Goal: Task Accomplishment & Management: Use online tool/utility

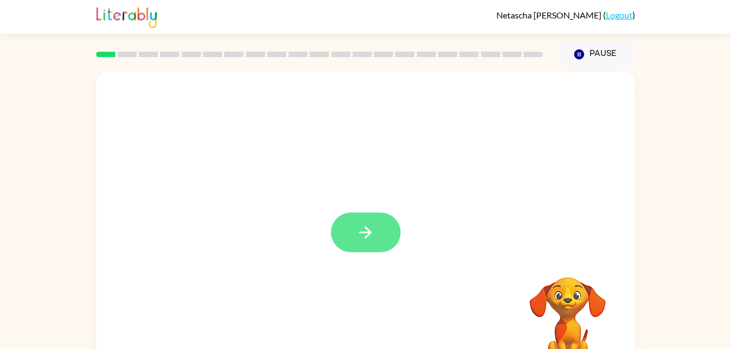
click at [383, 233] on button "button" at bounding box center [366, 233] width 70 height 40
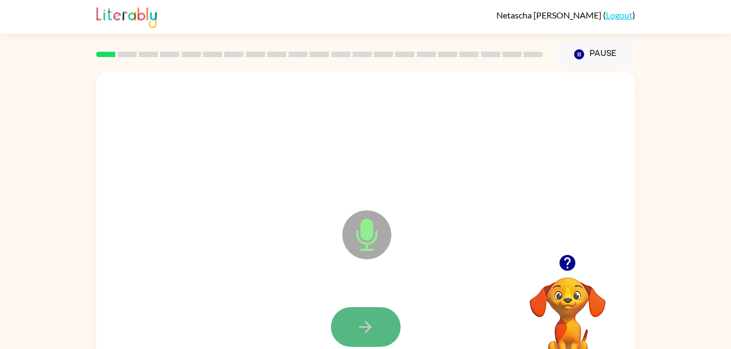
click at [364, 323] on icon "button" at bounding box center [365, 327] width 19 height 19
click at [366, 334] on icon "button" at bounding box center [365, 327] width 19 height 19
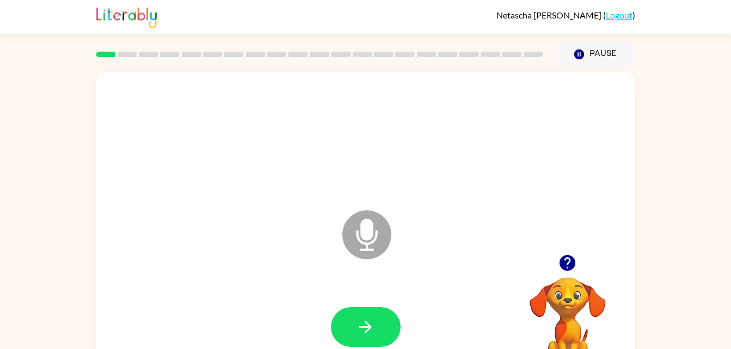
click at [554, 243] on div "Microphone The Microphone is here when it is your turn to talk" at bounding box center [365, 227] width 539 height 311
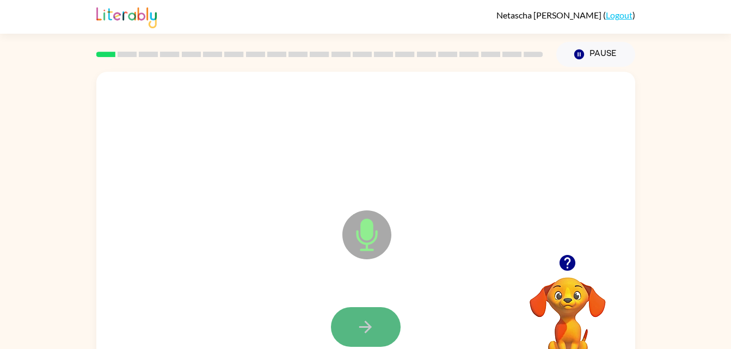
click at [368, 329] on icon "button" at bounding box center [365, 327] width 13 height 13
click at [364, 335] on icon "button" at bounding box center [365, 327] width 19 height 19
click at [381, 320] on button "button" at bounding box center [366, 328] width 70 height 40
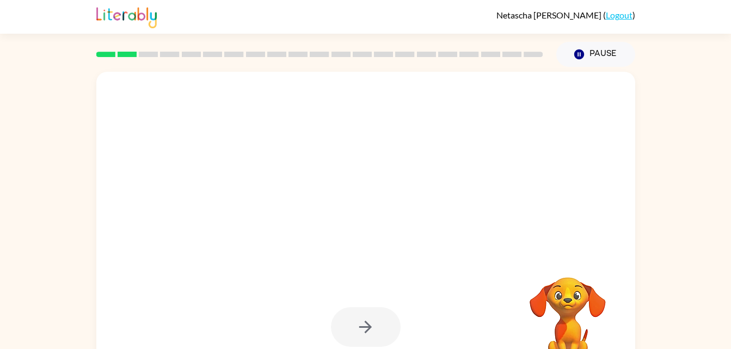
click at [357, 325] on div at bounding box center [366, 328] width 70 height 40
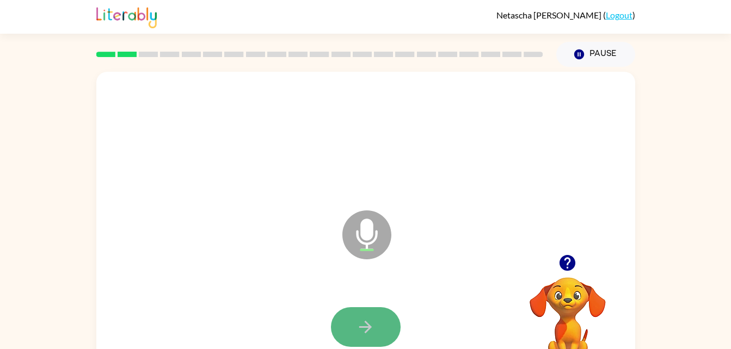
click at [377, 342] on button "button" at bounding box center [366, 328] width 70 height 40
click at [392, 325] on button "button" at bounding box center [366, 328] width 70 height 40
click at [367, 328] on icon "button" at bounding box center [365, 327] width 19 height 19
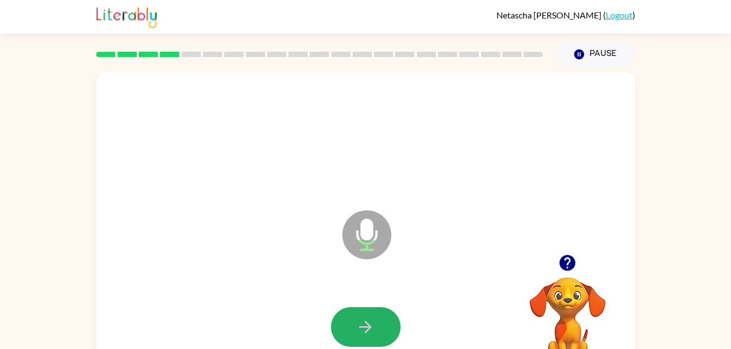
click at [367, 328] on icon "button" at bounding box center [365, 327] width 19 height 19
click at [367, 321] on icon "button" at bounding box center [365, 327] width 19 height 19
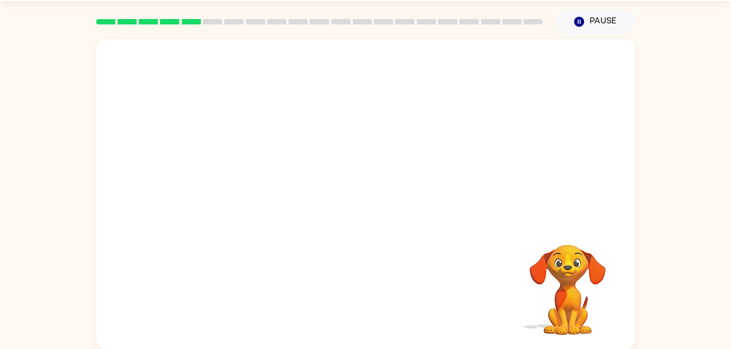
scroll to position [33, 0]
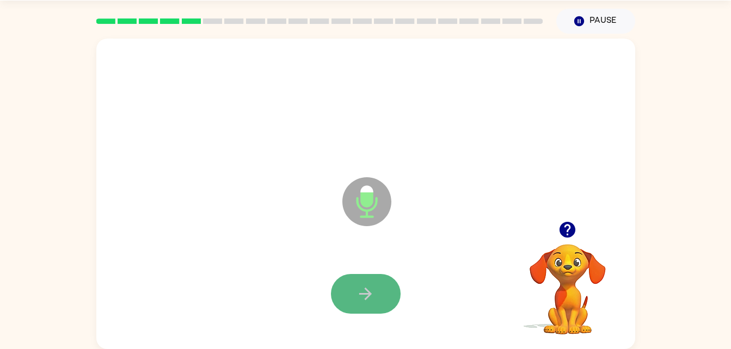
click at [364, 296] on icon "button" at bounding box center [365, 294] width 19 height 19
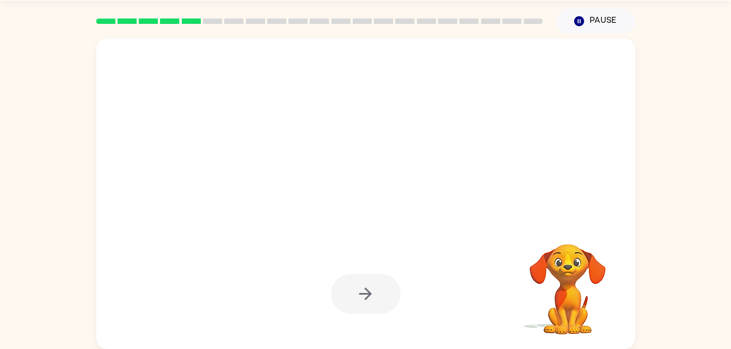
scroll to position [0, 0]
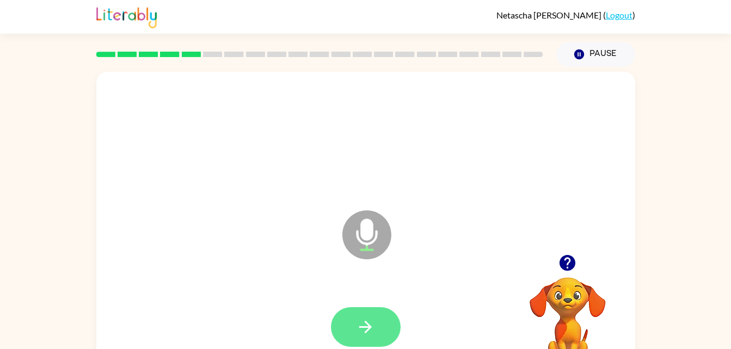
click at [364, 321] on icon "button" at bounding box center [365, 327] width 19 height 19
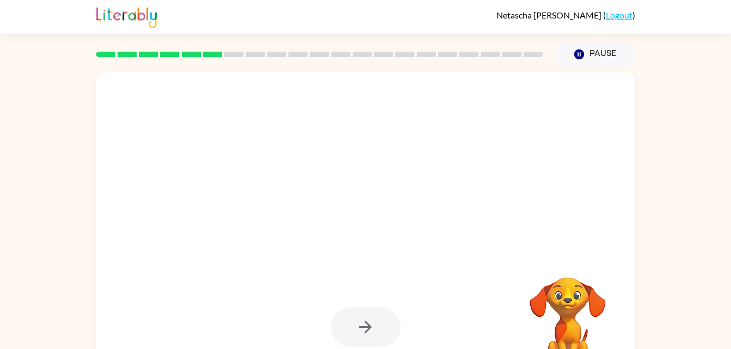
click at [377, 332] on div at bounding box center [366, 328] width 70 height 40
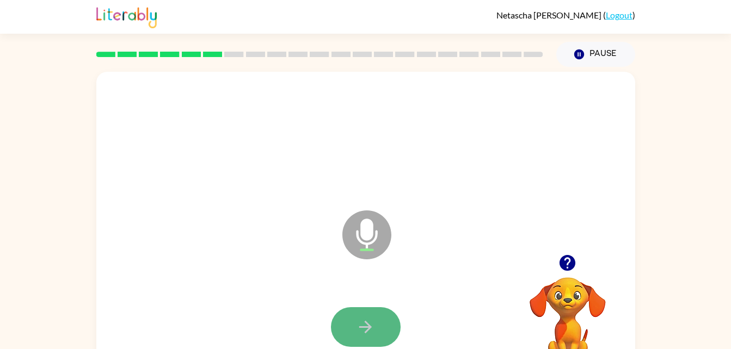
click at [371, 339] on button "button" at bounding box center [366, 328] width 70 height 40
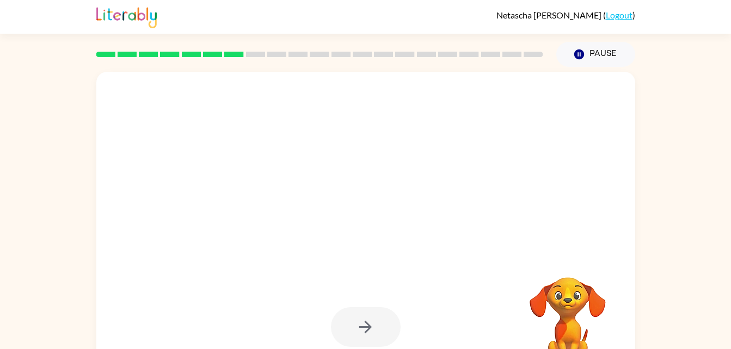
click at [377, 332] on div at bounding box center [366, 328] width 70 height 40
drag, startPoint x: 377, startPoint y: 332, endPoint x: 404, endPoint y: 377, distance: 52.5
click at [404, 349] on html "Netascha Hooper ( Logout ) Pause Pause Your browser must support playing .mp4 f…" at bounding box center [365, 191] width 731 height 383
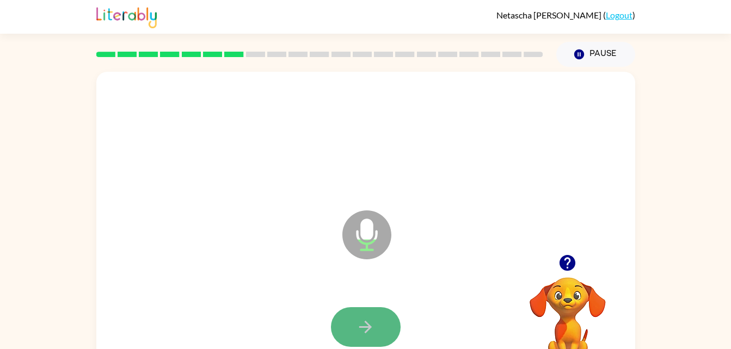
click at [374, 329] on icon "button" at bounding box center [365, 327] width 19 height 19
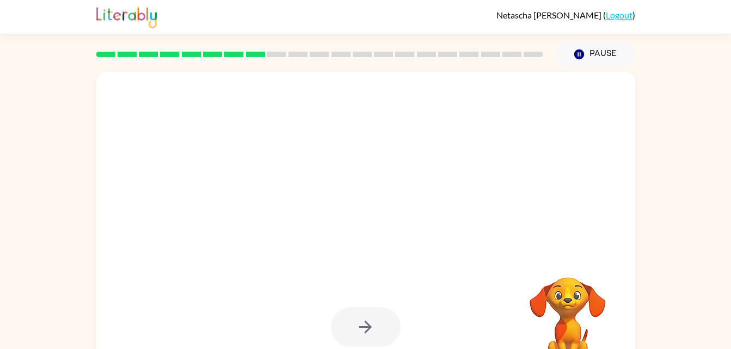
click at [377, 334] on div at bounding box center [366, 328] width 70 height 40
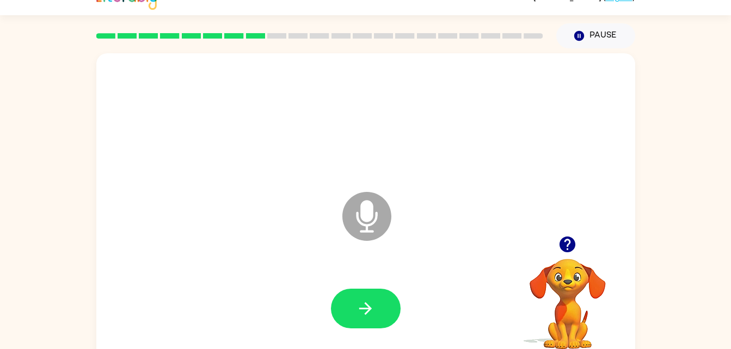
scroll to position [33, 0]
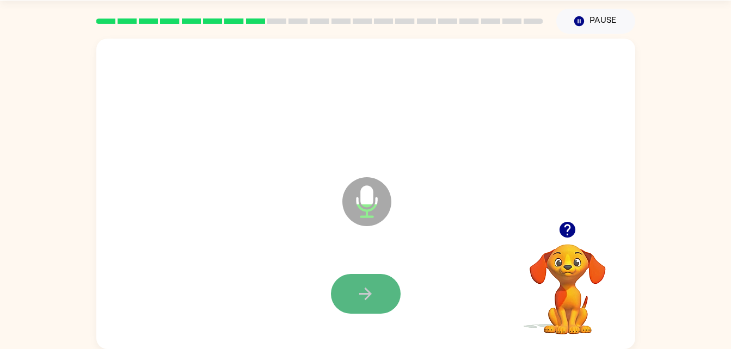
click at [394, 294] on button "button" at bounding box center [366, 294] width 70 height 40
click at [349, 301] on button "button" at bounding box center [366, 294] width 70 height 40
click at [373, 308] on button "button" at bounding box center [366, 294] width 70 height 40
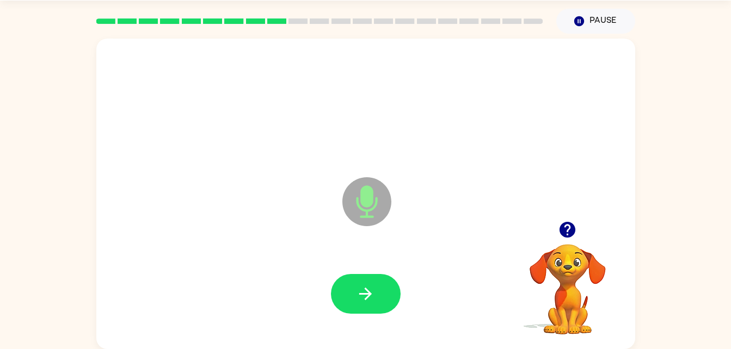
click at [382, 325] on div at bounding box center [365, 294] width 517 height 89
drag, startPoint x: 375, startPoint y: 296, endPoint x: 383, endPoint y: 295, distance: 7.7
click at [383, 295] on button "button" at bounding box center [366, 294] width 70 height 40
click at [368, 295] on icon "button" at bounding box center [365, 294] width 19 height 19
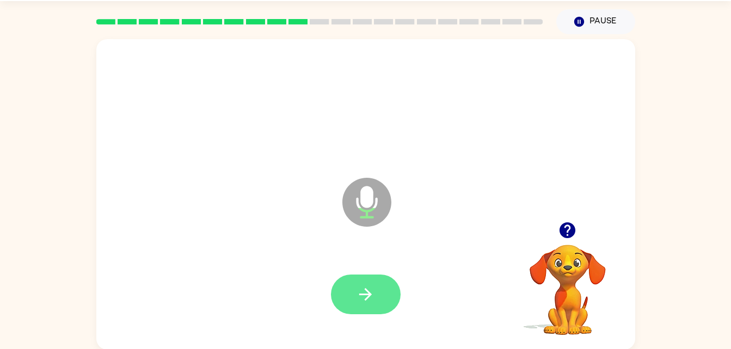
click at [371, 289] on icon "button" at bounding box center [365, 294] width 19 height 19
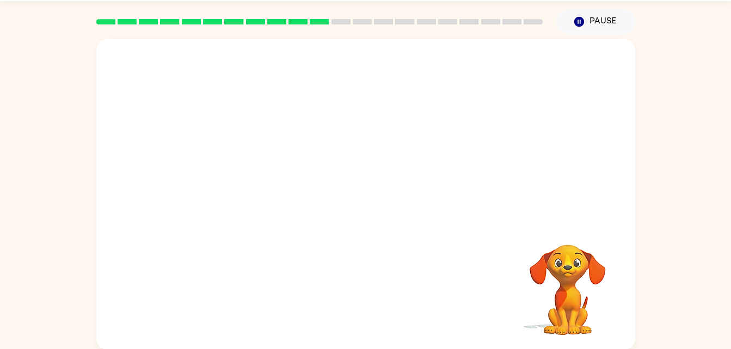
click at [365, 288] on div at bounding box center [365, 294] width 517 height 89
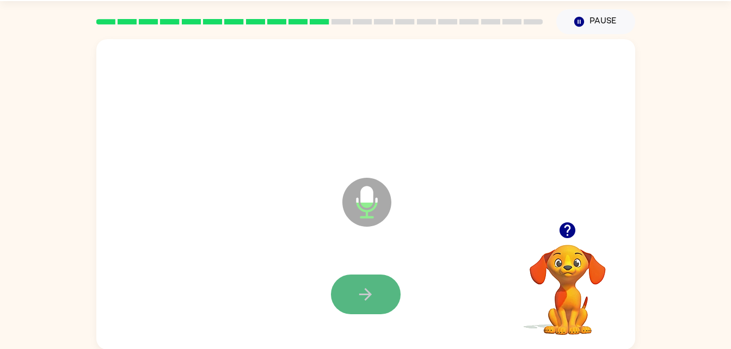
click at [375, 296] on button "button" at bounding box center [366, 295] width 70 height 40
click at [361, 298] on icon "button" at bounding box center [365, 294] width 19 height 19
click at [368, 293] on icon "button" at bounding box center [365, 294] width 13 height 13
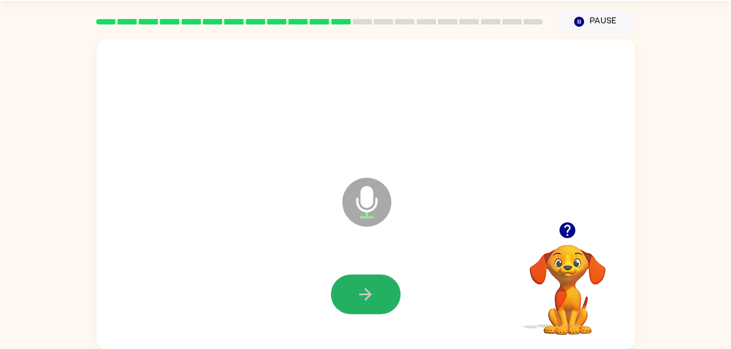
click at [376, 296] on button "button" at bounding box center [366, 295] width 70 height 40
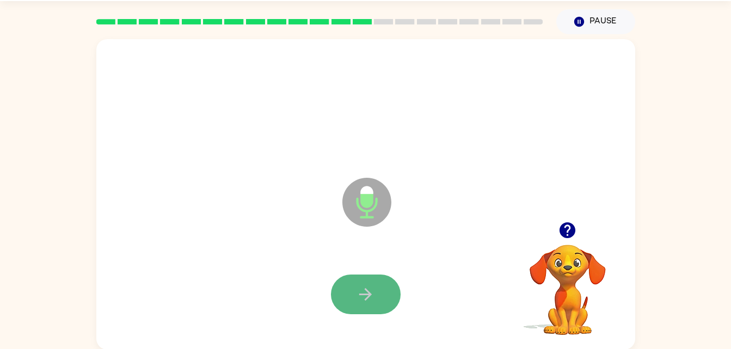
click at [354, 310] on button "button" at bounding box center [366, 295] width 70 height 40
click at [354, 291] on button "button" at bounding box center [366, 295] width 70 height 40
click at [352, 281] on button "button" at bounding box center [366, 295] width 70 height 40
click at [361, 283] on button "button" at bounding box center [366, 295] width 70 height 40
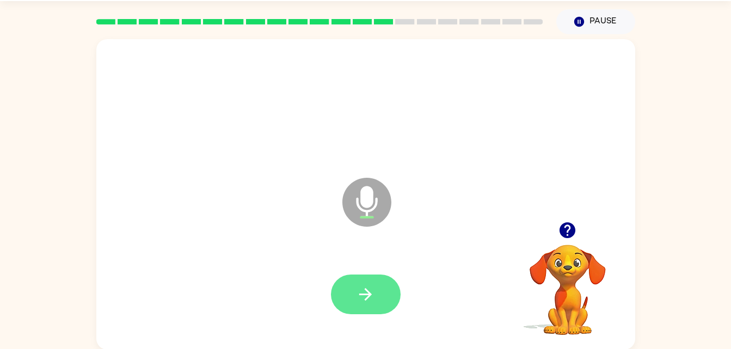
click at [365, 292] on icon "button" at bounding box center [365, 294] width 19 height 19
click at [373, 295] on icon "button" at bounding box center [365, 294] width 19 height 19
click at [366, 302] on icon "button" at bounding box center [365, 294] width 19 height 19
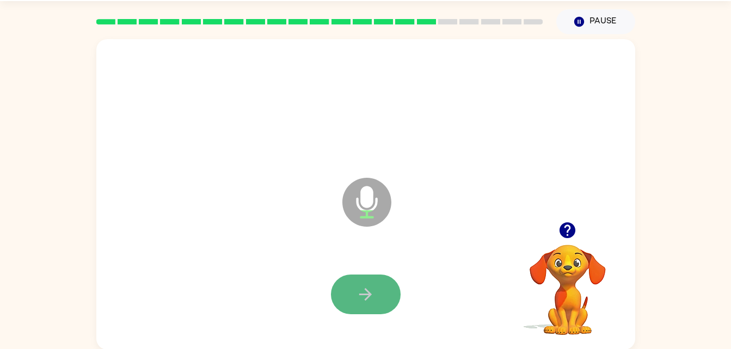
click at [356, 299] on icon "button" at bounding box center [365, 294] width 19 height 19
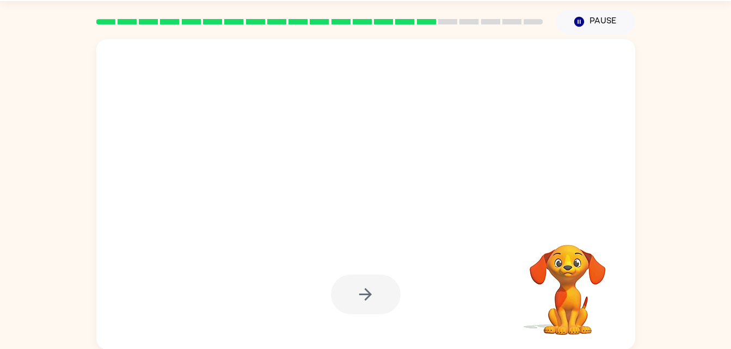
click at [376, 325] on div at bounding box center [365, 294] width 517 height 89
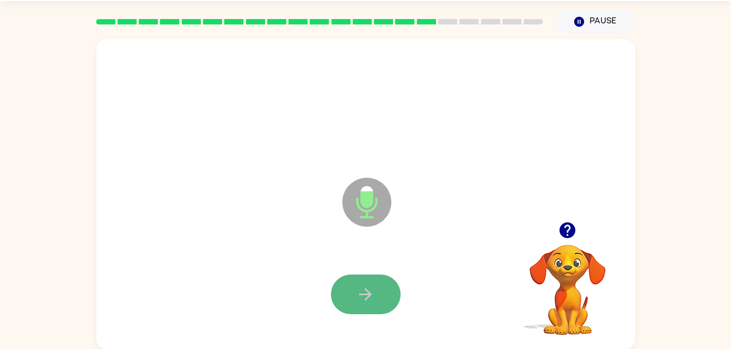
click at [362, 294] on icon "button" at bounding box center [365, 294] width 13 height 13
click at [367, 297] on icon "button" at bounding box center [365, 294] width 13 height 13
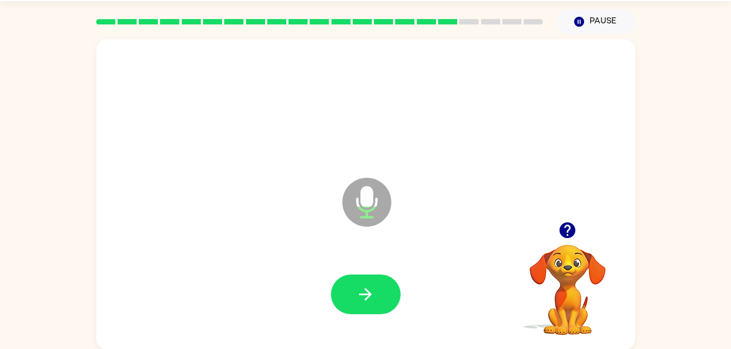
click at [361, 282] on button "button" at bounding box center [366, 295] width 70 height 40
click at [374, 300] on icon "button" at bounding box center [365, 294] width 19 height 19
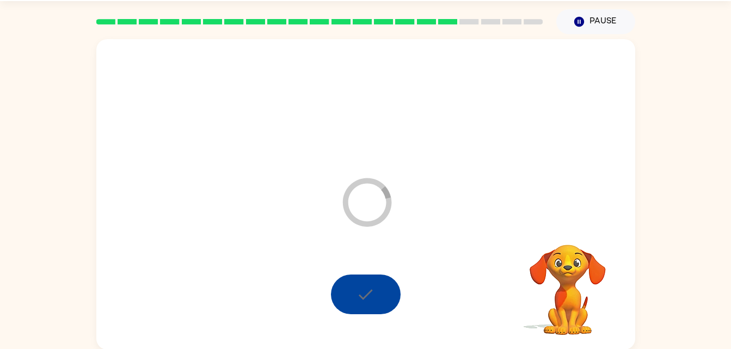
scroll to position [33, 0]
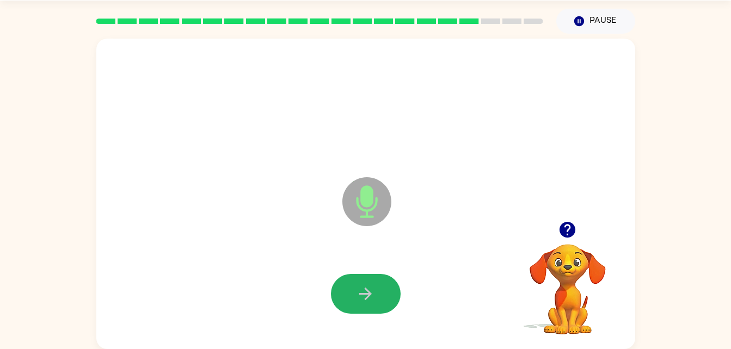
click at [373, 288] on icon "button" at bounding box center [365, 294] width 19 height 19
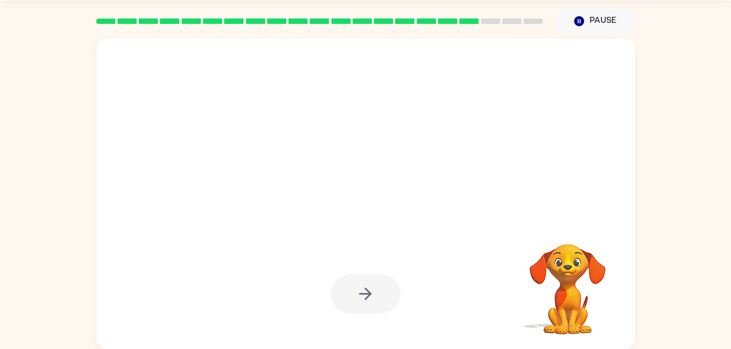
click at [341, 298] on div at bounding box center [366, 294] width 70 height 40
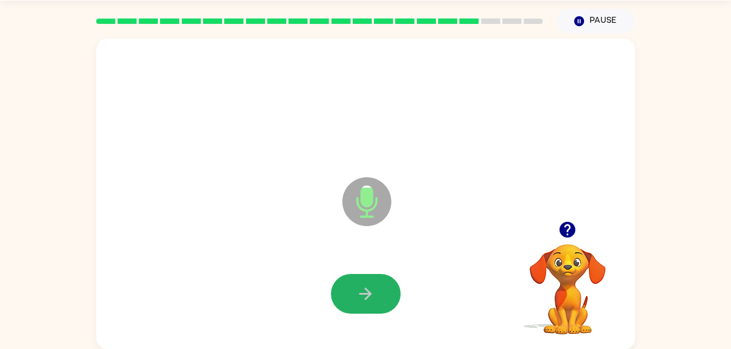
click at [341, 298] on button "button" at bounding box center [366, 294] width 70 height 40
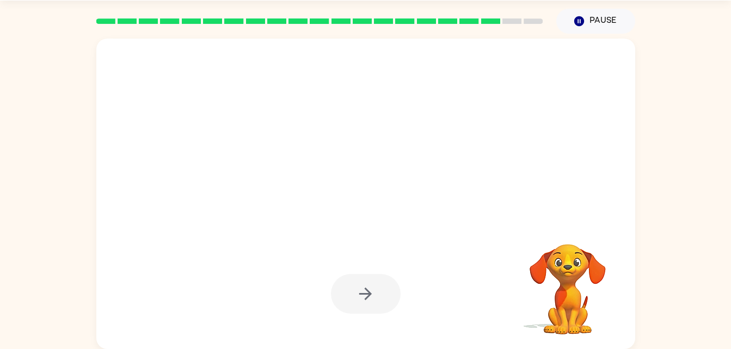
click at [341, 298] on div at bounding box center [366, 294] width 70 height 40
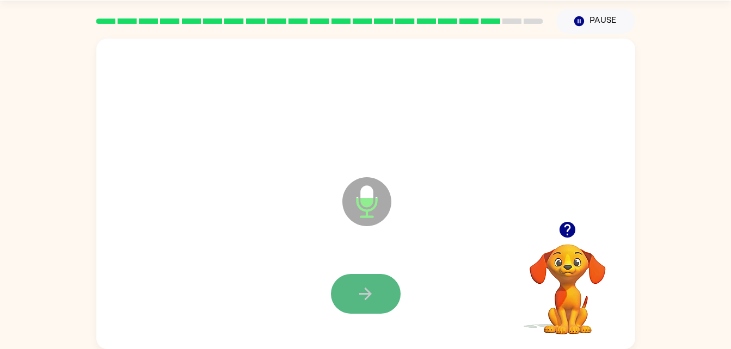
click at [382, 291] on button "button" at bounding box center [366, 294] width 70 height 40
click at [380, 296] on button "button" at bounding box center [366, 294] width 70 height 40
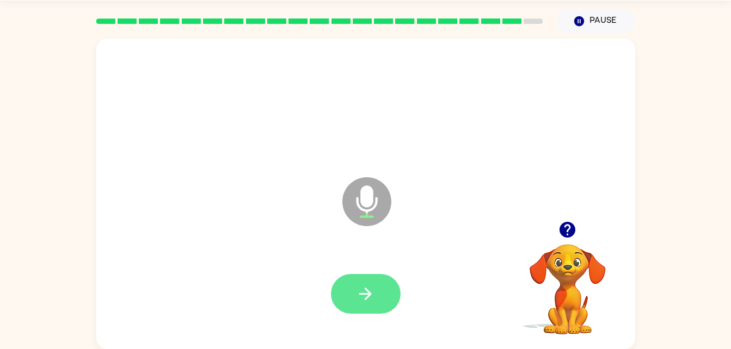
drag, startPoint x: 380, startPoint y: 296, endPoint x: 370, endPoint y: 297, distance: 10.4
click at [370, 297] on icon "button" at bounding box center [365, 294] width 19 height 19
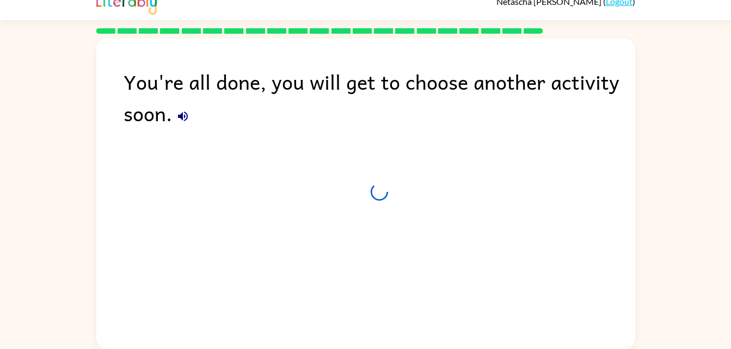
scroll to position [14, 0]
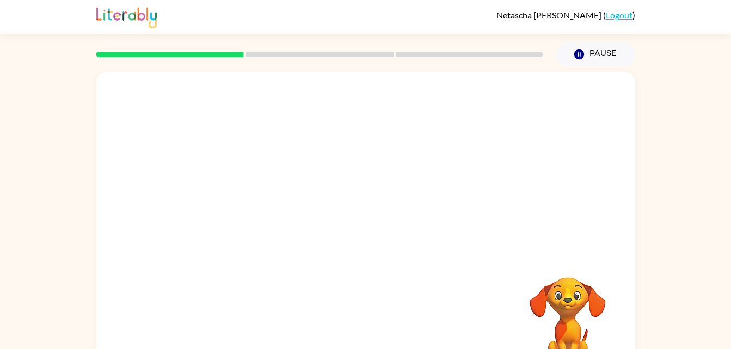
click at [686, 168] on div "Your browser must support playing .mp4 files to use Literably. Please try using…" at bounding box center [365, 225] width 731 height 316
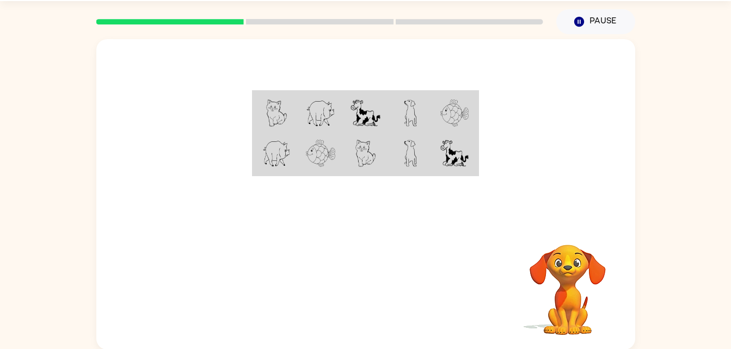
scroll to position [33, 0]
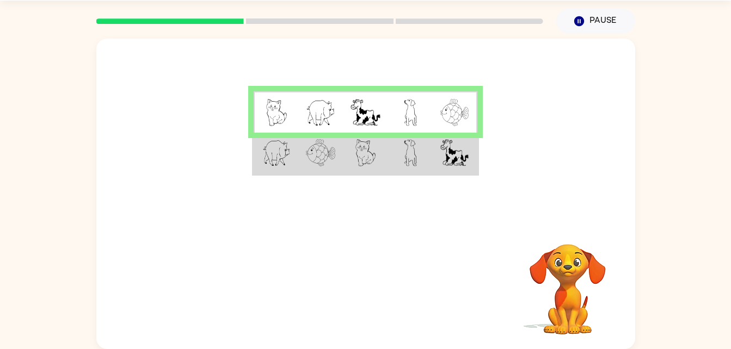
click at [277, 106] on img at bounding box center [276, 112] width 21 height 27
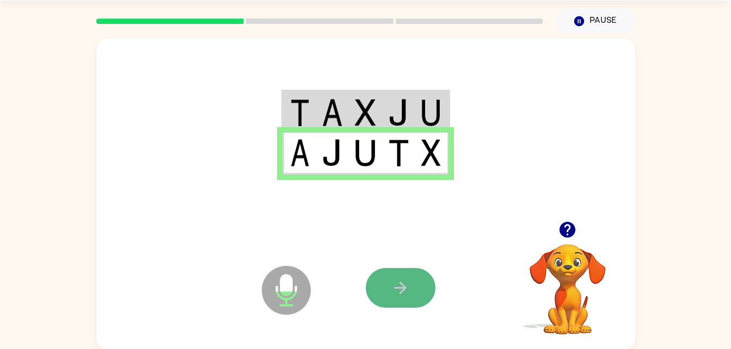
click at [379, 287] on button "button" at bounding box center [401, 288] width 70 height 40
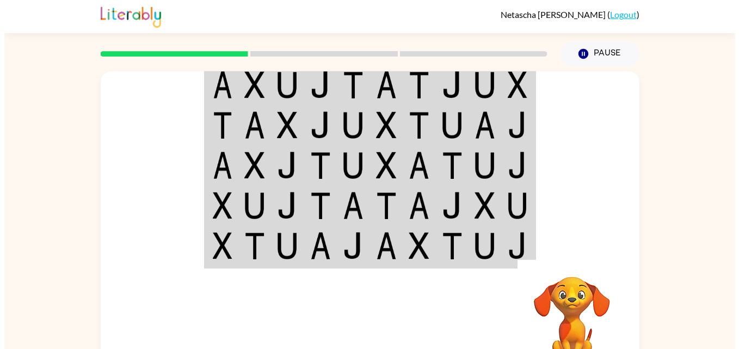
scroll to position [0, 0]
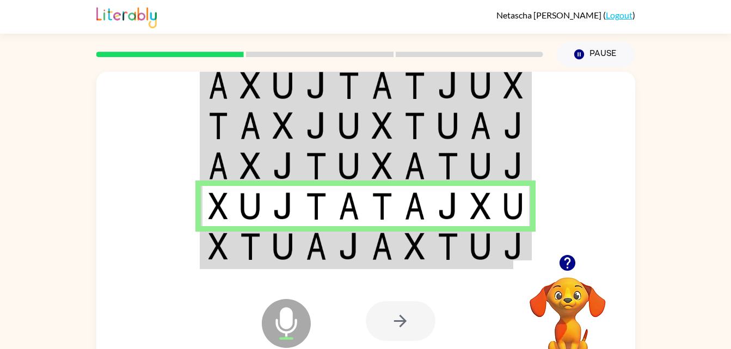
click at [377, 300] on icon "Microphone The Microphone is here when it is your turn to talk" at bounding box center [340, 338] width 163 height 82
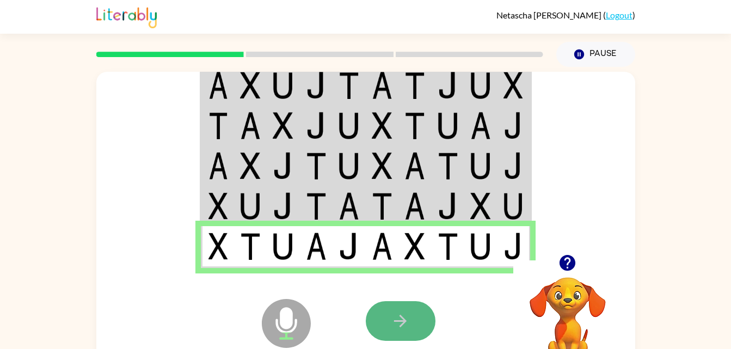
click at [399, 323] on icon "button" at bounding box center [400, 321] width 19 height 19
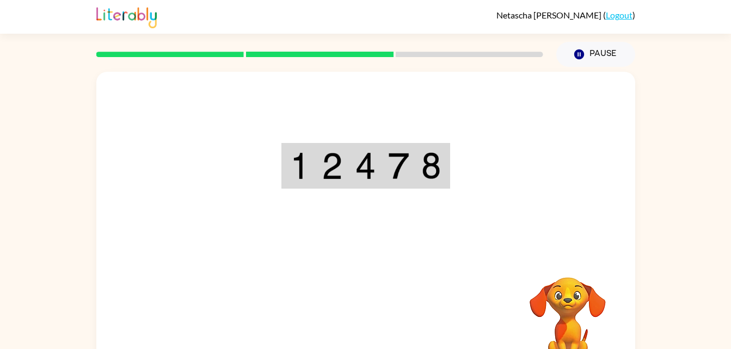
click at [553, 320] on video "Your browser must support playing .mp4 files to use Literably. Please try using…" at bounding box center [567, 315] width 109 height 109
click at [599, 51] on button "Pause Pause" at bounding box center [595, 54] width 79 height 25
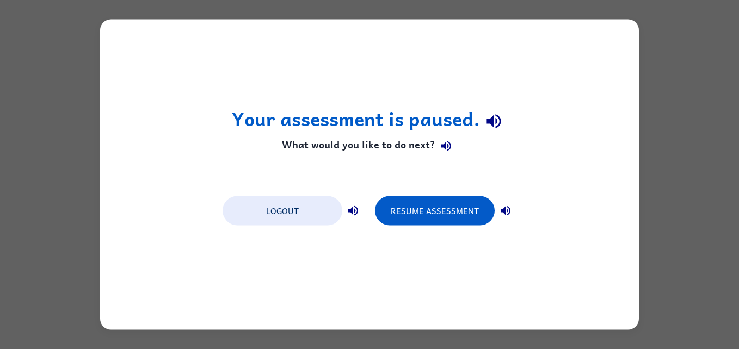
click at [730, 208] on div "Your assessment is paused. What would you like to do next? Logout Resume Assess…" at bounding box center [369, 174] width 739 height 349
click at [676, 234] on div "Your assessment is paused. What would you like to do next? Logout Resume Assess…" at bounding box center [369, 174] width 739 height 349
